Goal: Navigation & Orientation: Go to known website

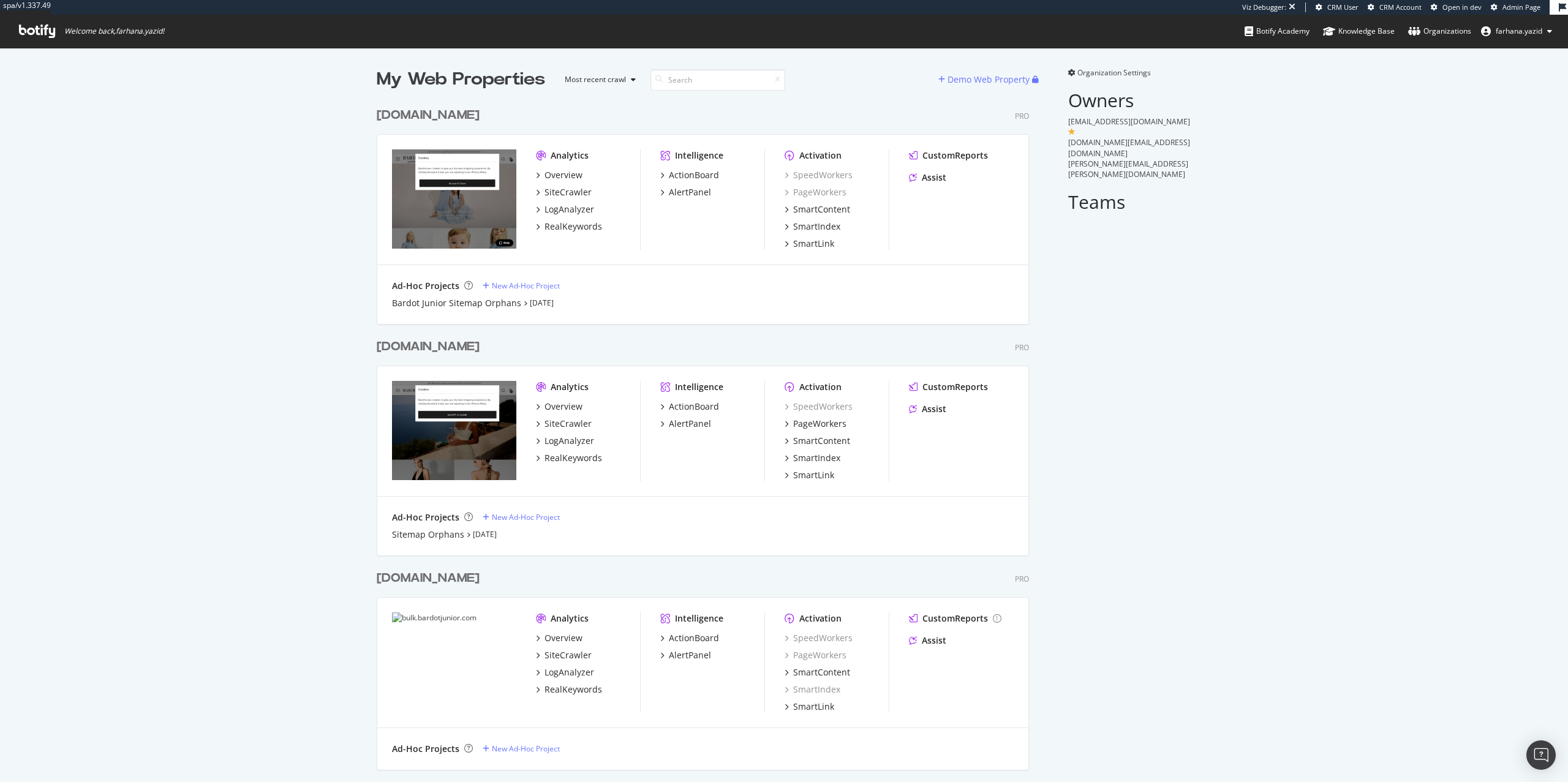
scroll to position [880, 650]
